Goal: Task Accomplishment & Management: Manage account settings

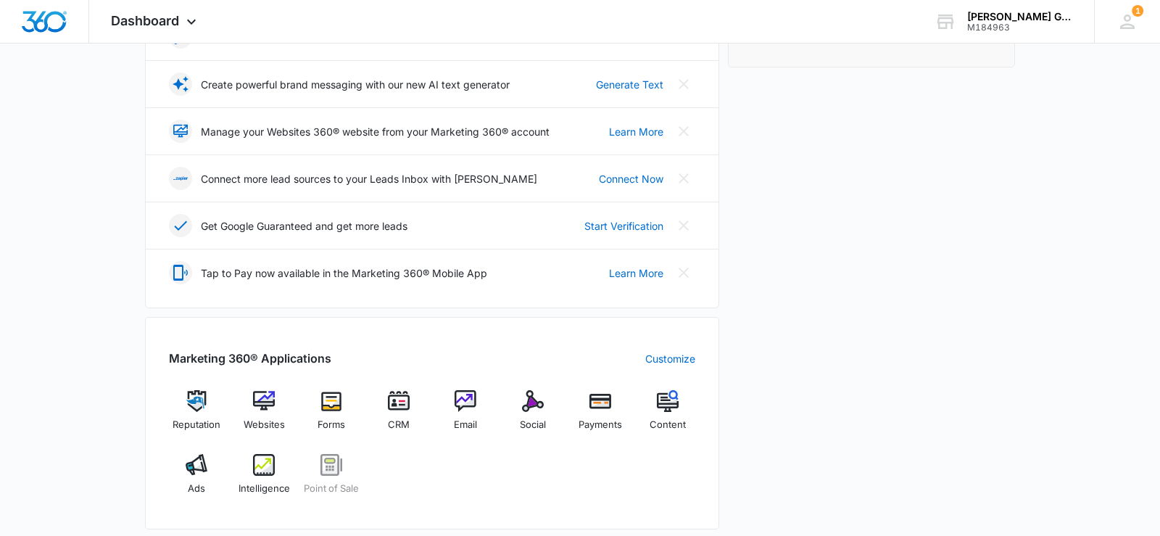
scroll to position [296, 0]
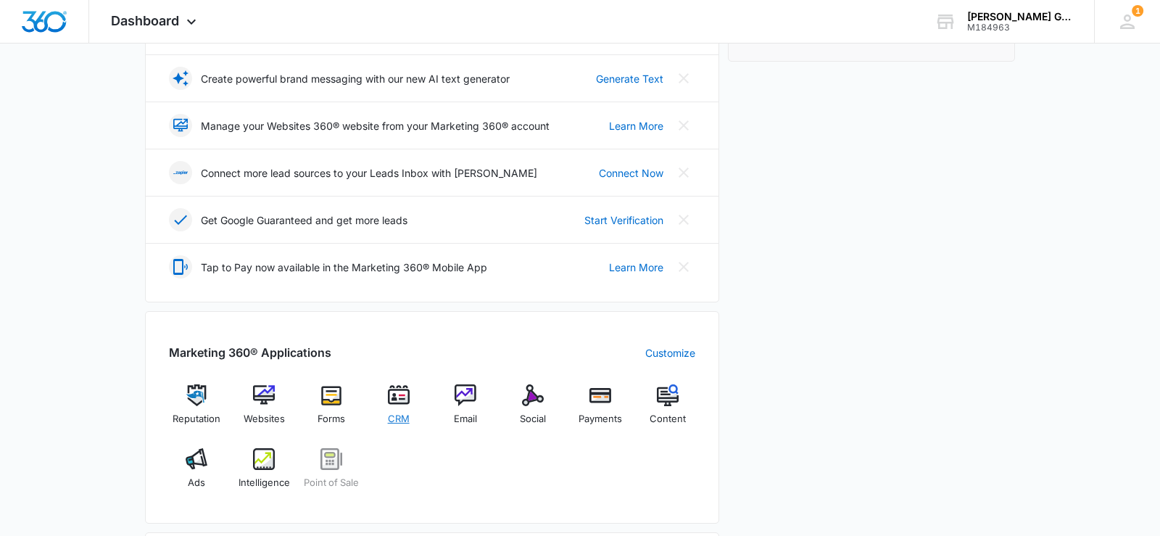
click at [405, 404] on img at bounding box center [399, 395] width 22 height 22
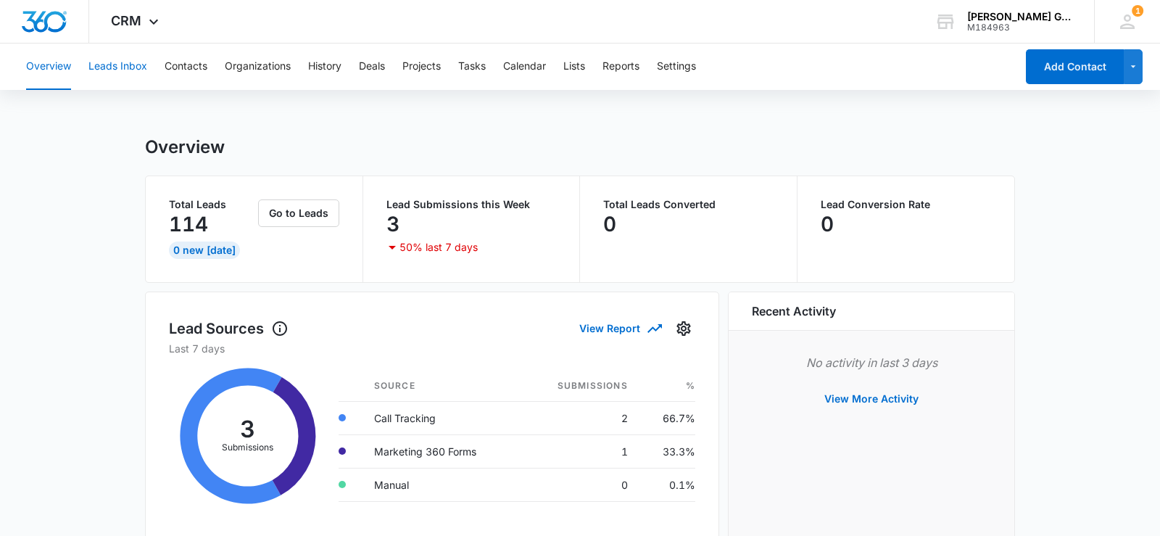
click at [135, 72] on button "Leads Inbox" at bounding box center [117, 67] width 59 height 46
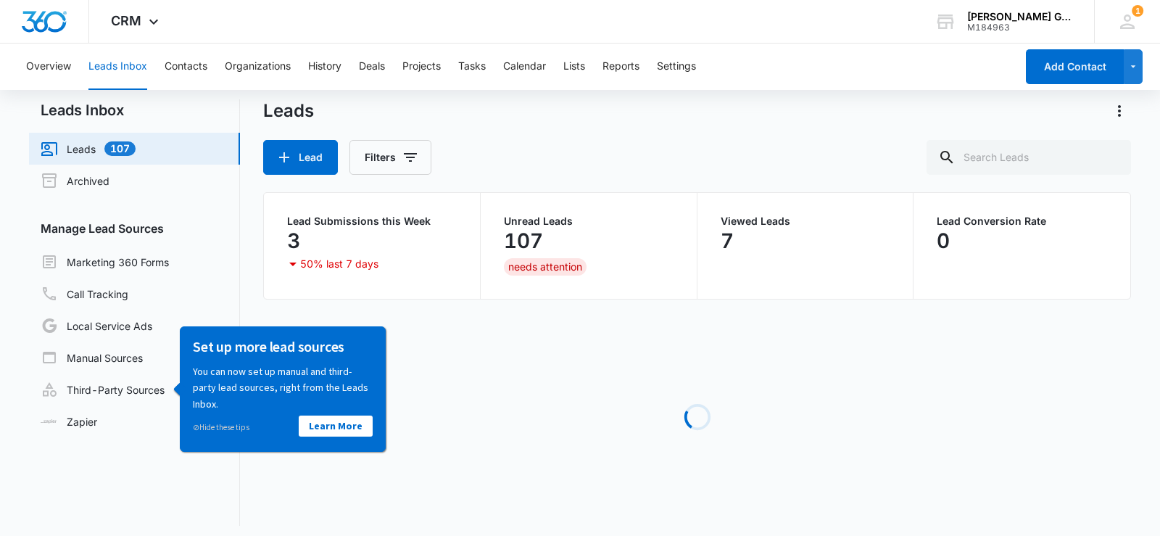
scroll to position [21, 0]
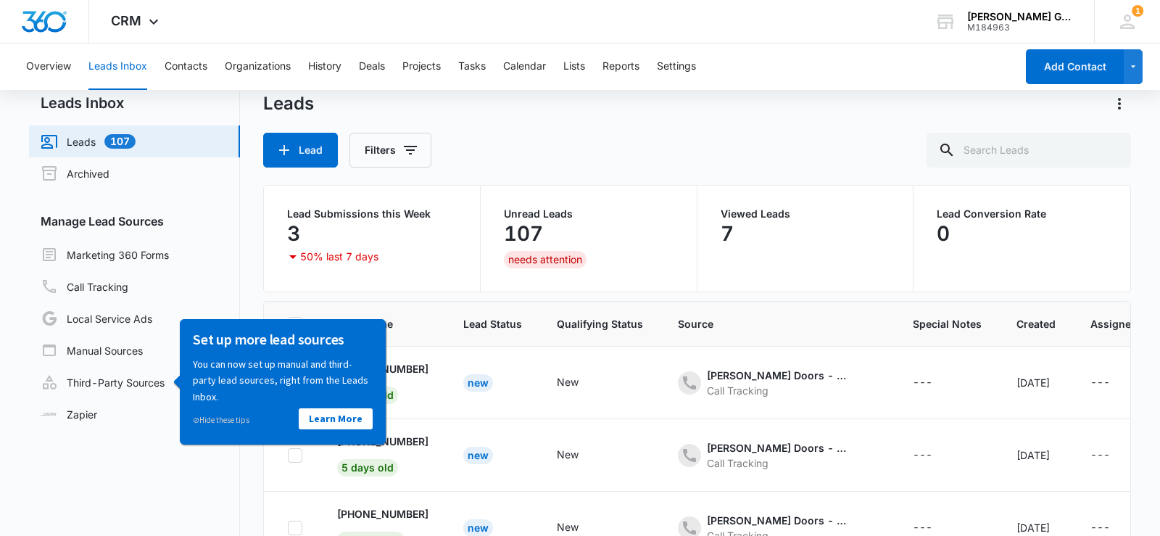
click at [527, 239] on p "107" at bounding box center [523, 233] width 39 height 23
click at [278, 474] on td at bounding box center [292, 455] width 56 height 73
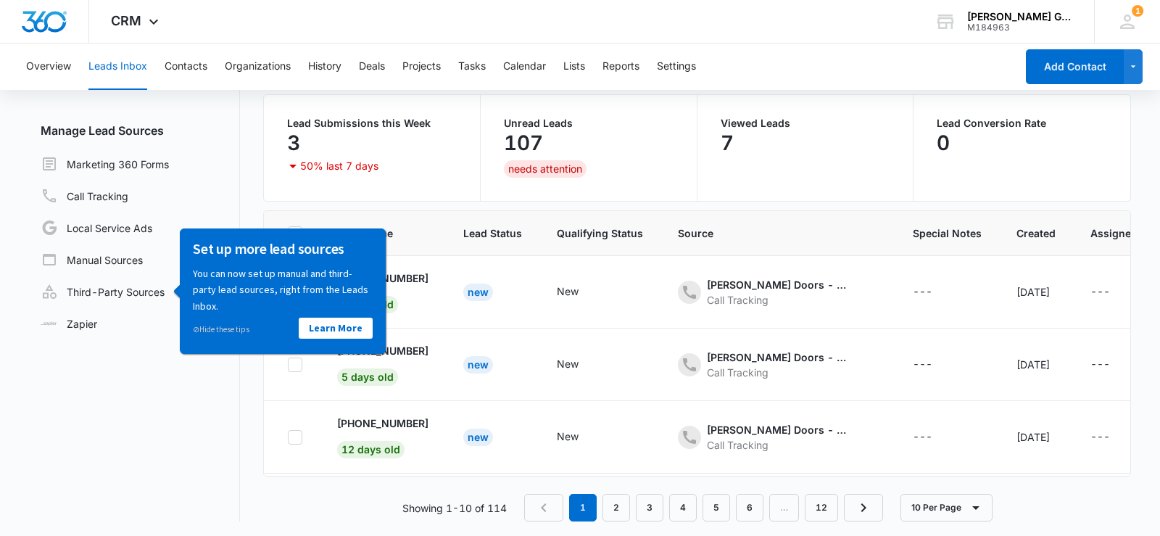
scroll to position [115, 0]
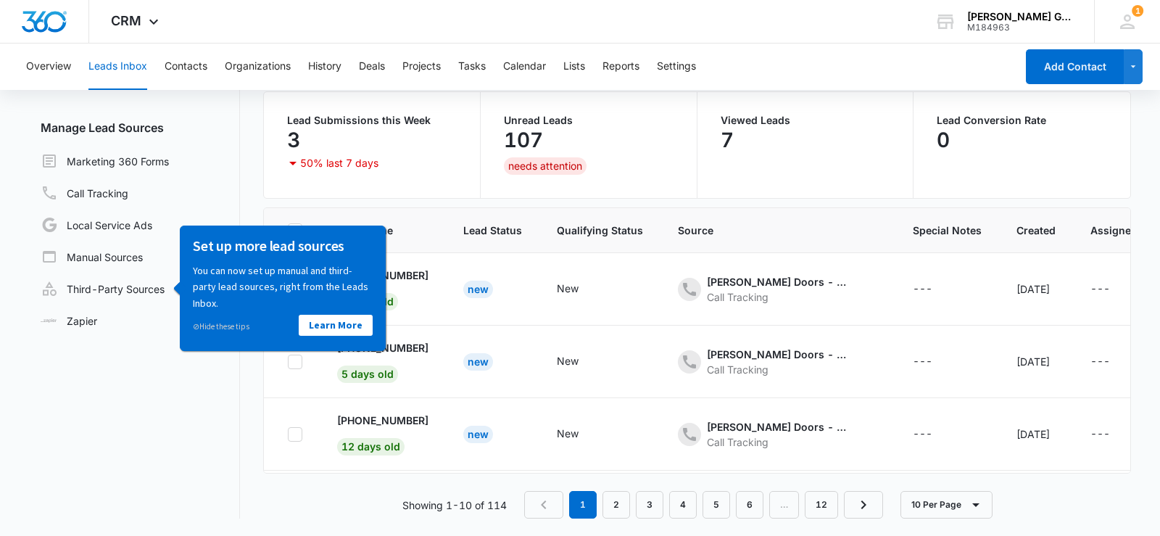
click at [240, 282] on p "You can now set up manual and third-party lead sources, right from the Leads In…" at bounding box center [282, 286] width 180 height 49
click at [112, 170] on link "Marketing 360 Forms" at bounding box center [105, 160] width 128 height 17
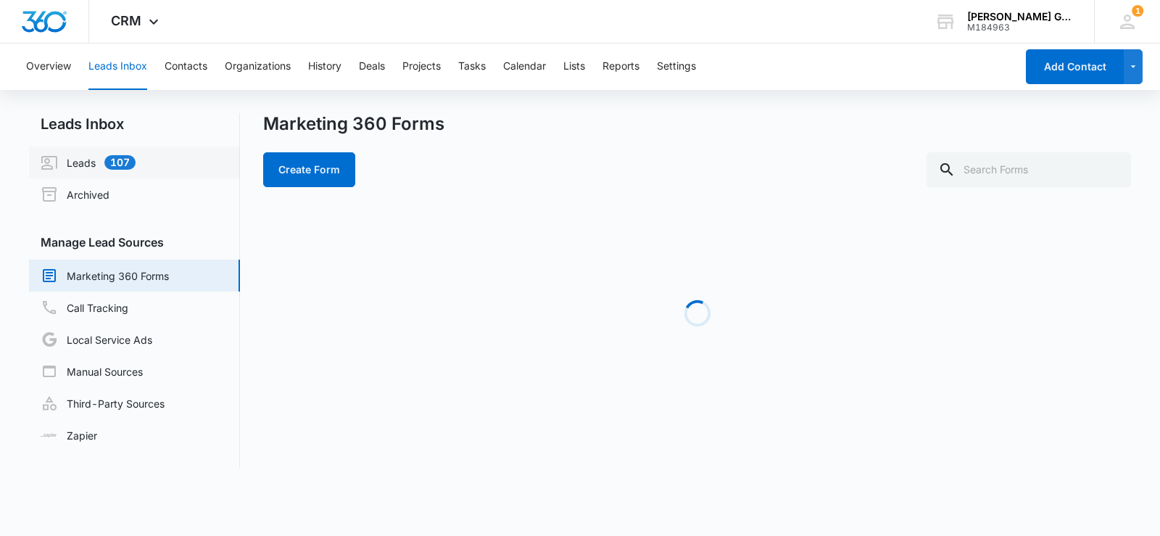
click at [91, 170] on link "Leads 107" at bounding box center [88, 162] width 95 height 17
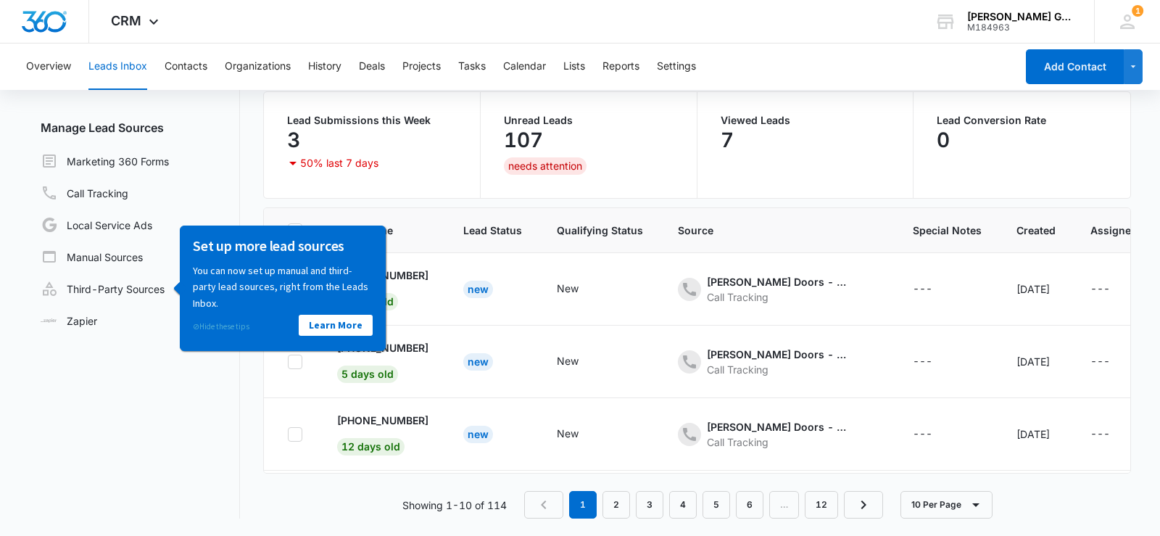
click at [223, 330] on link "⊘ Hide these tips" at bounding box center [220, 326] width 57 height 10
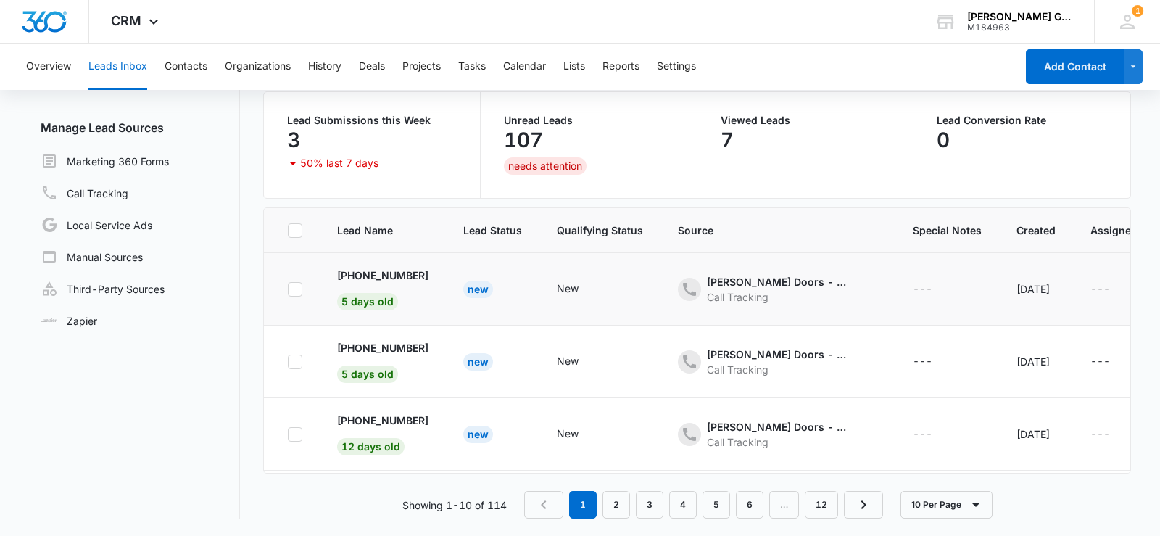
click at [538, 281] on td "New" at bounding box center [493, 289] width 94 height 73
click at [400, 278] on p "[PHONE_NUMBER]" at bounding box center [382, 275] width 91 height 15
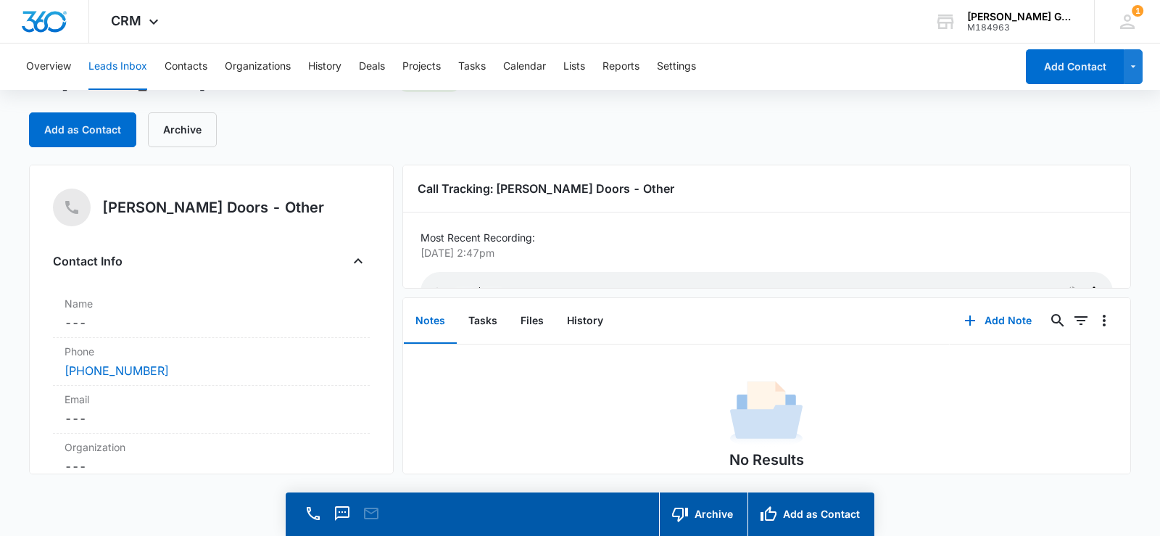
scroll to position [34, 0]
